Goal: Transaction & Acquisition: Register for event/course

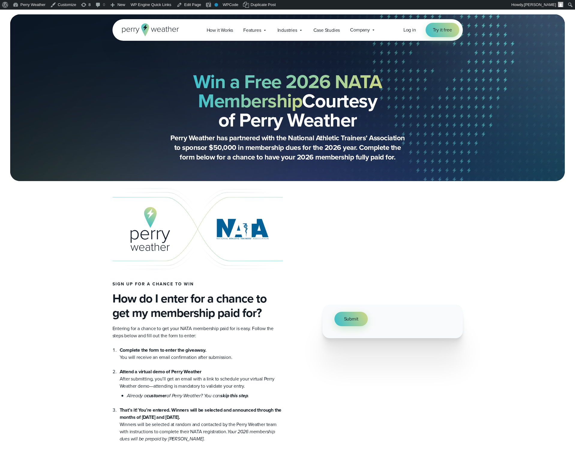
select select "**"
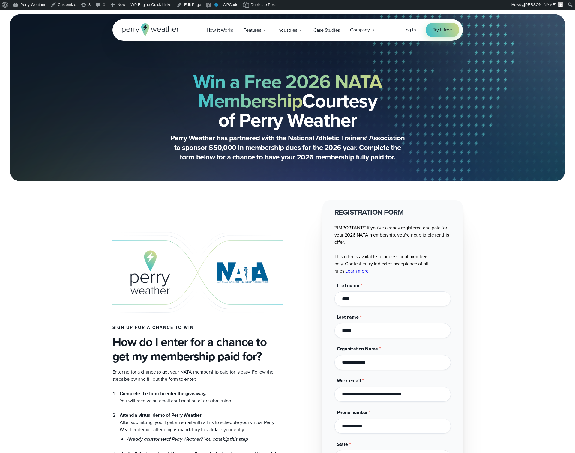
drag, startPoint x: 278, startPoint y: 100, endPoint x: 275, endPoint y: 103, distance: 4.5
click at [278, 100] on strong "Win a Free 2026 NATA Membership" at bounding box center [287, 90] width 189 height 47
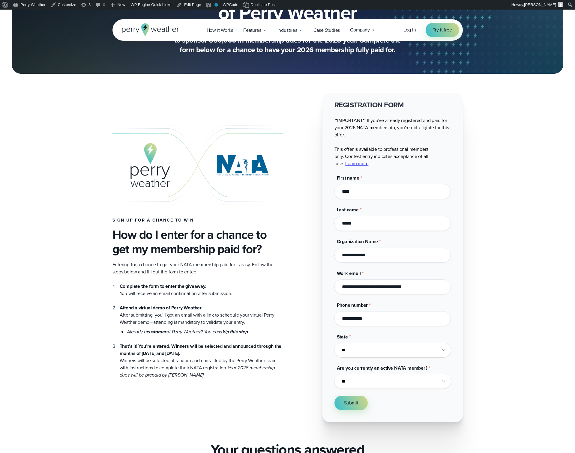
click at [213, 277] on div "Entering for a chance to get your NATA membership paid for is easy. Follow the …" at bounding box center [197, 320] width 170 height 118
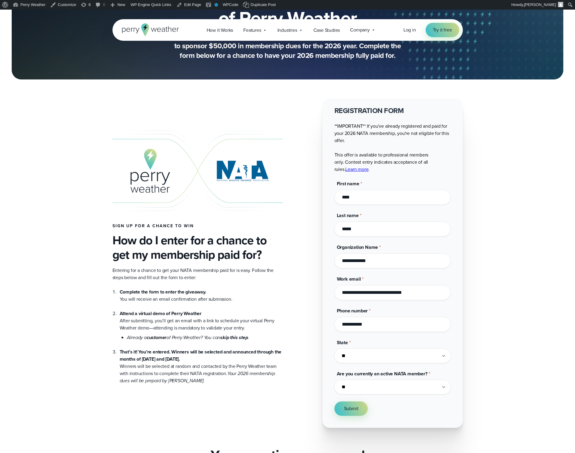
scroll to position [96, 0]
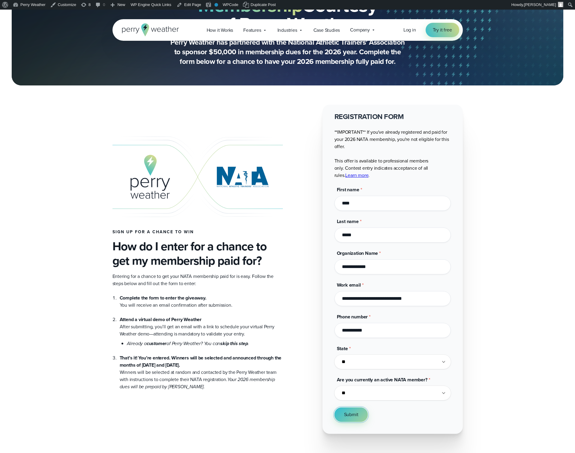
click at [350, 410] on button "Submit" at bounding box center [351, 414] width 34 height 14
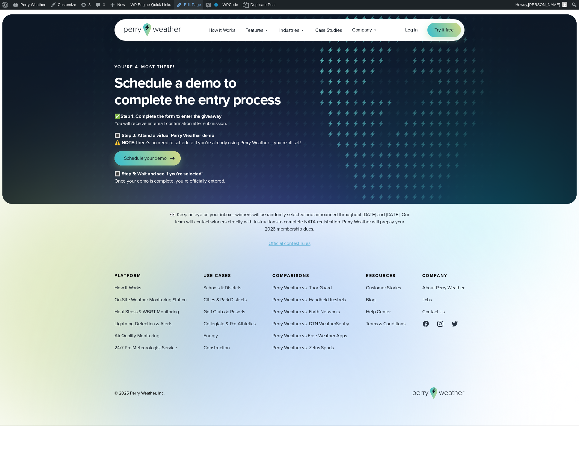
click at [188, 5] on link "Edit Page" at bounding box center [188, 5] width 29 height 10
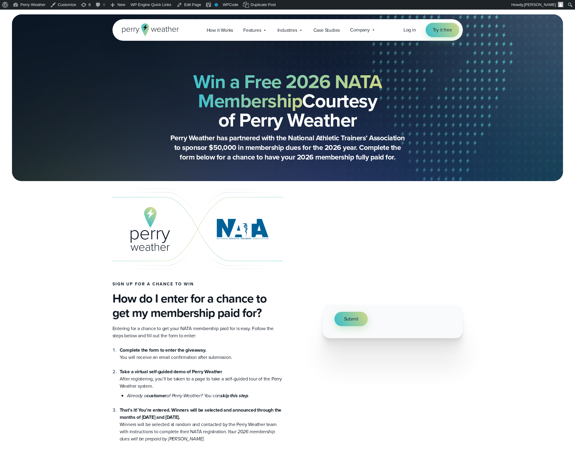
select select "**"
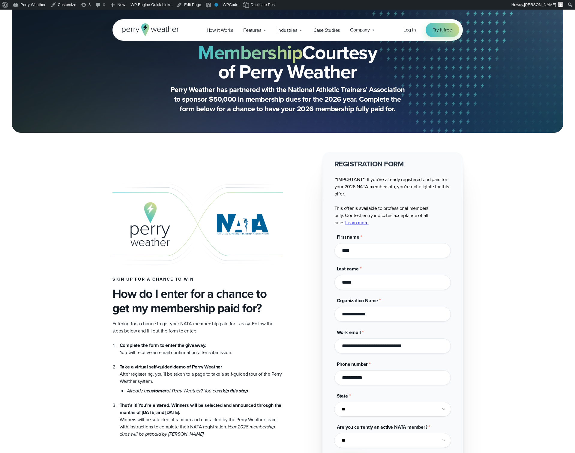
scroll to position [183, 0]
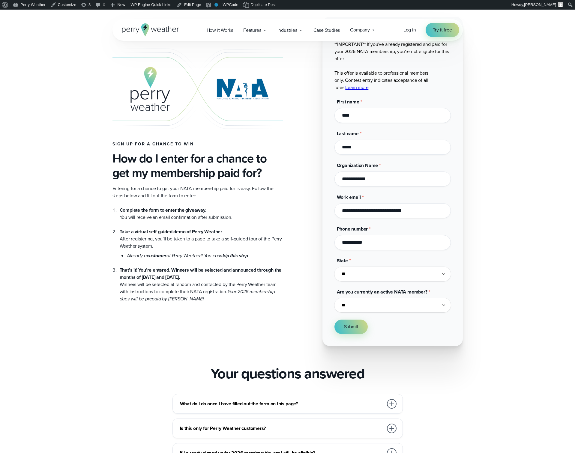
click at [178, 235] on li "Take a virtual self-guided demo of Perry Weather After registering, you’ll be t…" at bounding box center [201, 240] width 163 height 38
click at [188, 230] on strong "Take a virtual self-guided demo of Perry Weather" at bounding box center [171, 231] width 103 height 7
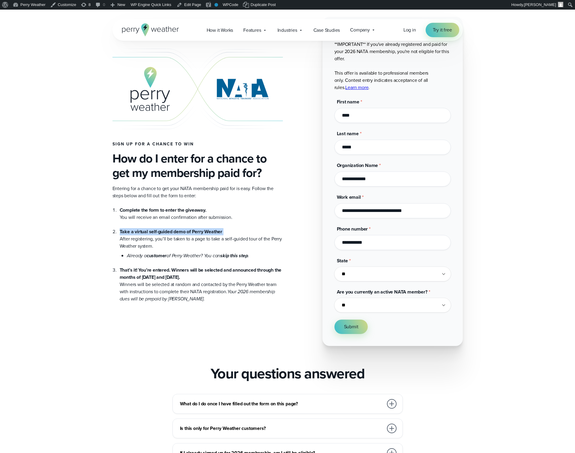
click at [188, 230] on strong "Take a virtual self-guided demo of Perry Weather" at bounding box center [171, 231] width 103 height 7
click at [197, 229] on strong "Take a virtual self-guided demo of Perry Weather" at bounding box center [171, 231] width 103 height 7
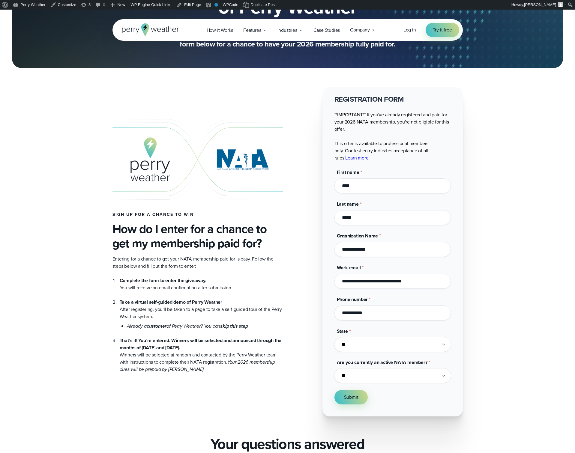
scroll to position [106, 0]
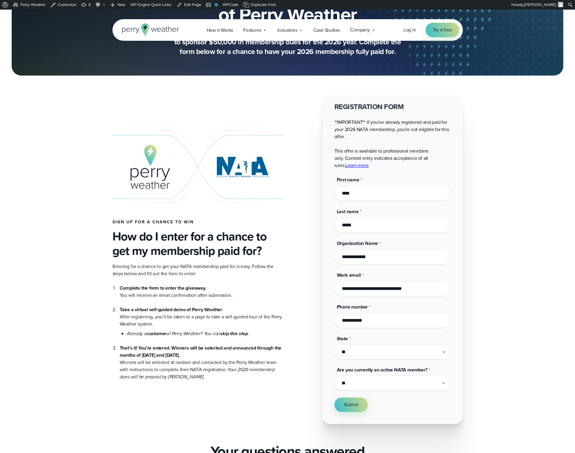
click at [186, 305] on li "Take a virtual self-guided demo of Perry Weather After registering, you’ll be t…" at bounding box center [201, 318] width 163 height 38
click at [200, 304] on li "Take a virtual self-guided demo of Perry Weather After registering, you’ll be t…" at bounding box center [201, 318] width 163 height 38
click at [357, 404] on span "Submit" at bounding box center [351, 404] width 14 height 7
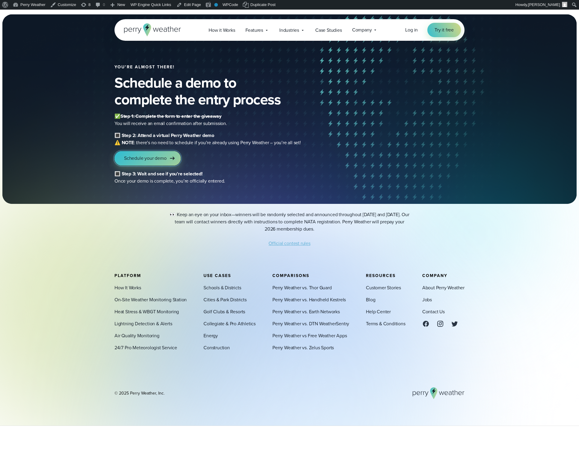
click at [169, 160] on link "Schedule your demo" at bounding box center [148, 158] width 66 height 14
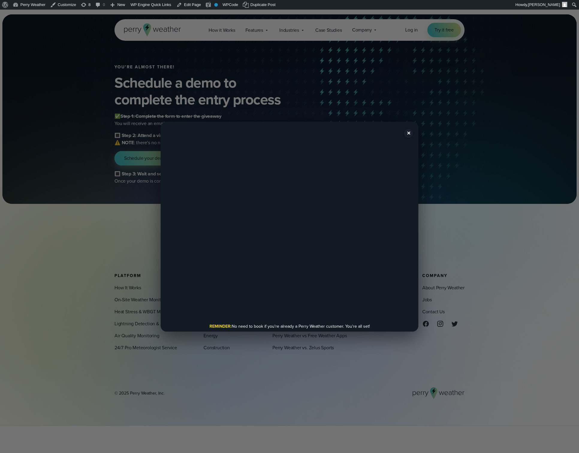
click at [409, 131] on button "✕" at bounding box center [408, 133] width 9 height 9
